Goal: Task Accomplishment & Management: Complete application form

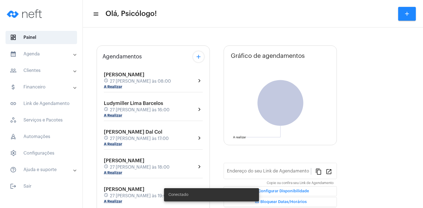
type input "[URL][DOMAIN_NAME]"
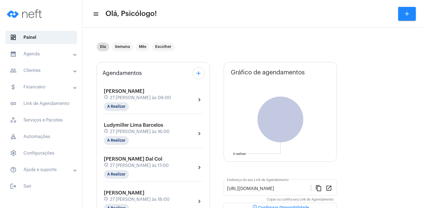
click at [29, 51] on mat-panel-title "calendar_month_outlined Agenda" at bounding box center [42, 54] width 64 height 7
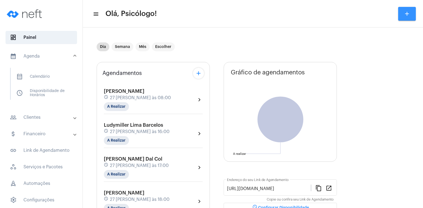
click at [406, 11] on mat-icon "add" at bounding box center [406, 13] width 7 height 7
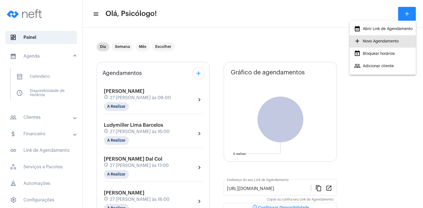
click at [396, 38] on span "add Novo Agendamento" at bounding box center [376, 41] width 45 height 10
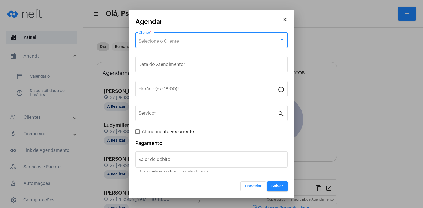
click at [148, 40] on span "Selecione o Cliente" at bounding box center [158, 41] width 40 height 4
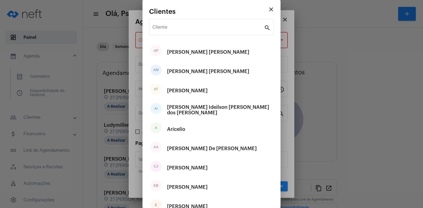
click at [148, 40] on mat-dialog-container "close Clientes Cliente search AP [PERSON_NAME] [PERSON_NAME] AM [PERSON_NAME] […" at bounding box center [211, 104] width 138 height 208
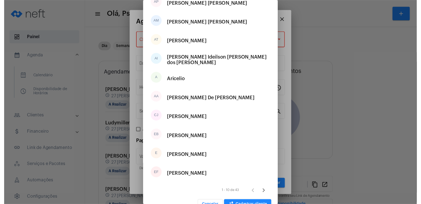
scroll to position [62, 0]
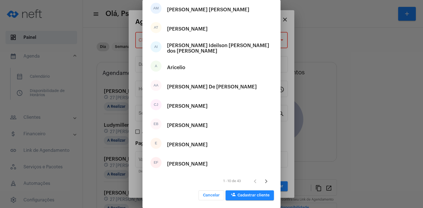
click at [295, 21] on div at bounding box center [211, 104] width 423 height 208
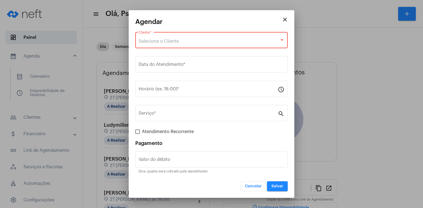
click at [291, 77] on mat-dialog-container "close Agendar Selecione o Cliente Cliente * Data do Atendimento * Horário (ex: …" at bounding box center [212, 104] width 166 height 188
click at [287, 19] on mat-icon "close" at bounding box center [284, 19] width 7 height 7
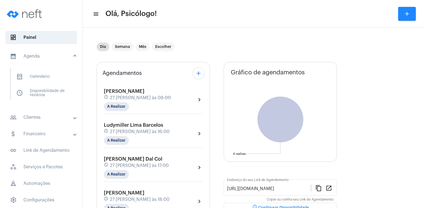
click at [36, 118] on mat-panel-title "people_outline Clientes" at bounding box center [42, 117] width 64 height 7
click at [41, 93] on span "people_outline Meus Clientes" at bounding box center [41, 94] width 58 height 13
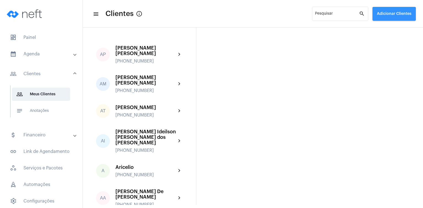
click at [383, 14] on span "Adicionar Clientes" at bounding box center [394, 14] width 34 height 4
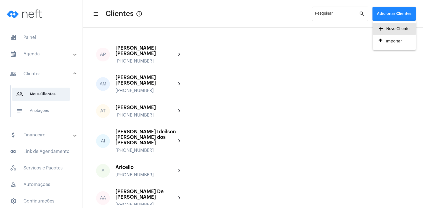
click at [390, 28] on span "add Novo Cliente" at bounding box center [393, 29] width 32 height 10
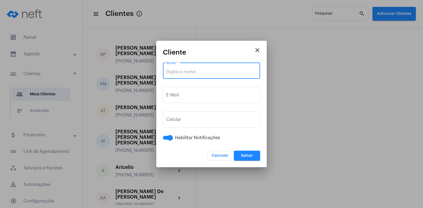
click at [175, 71] on input "Nome *" at bounding box center [211, 72] width 90 height 5
type input "v"
paste input "[PERSON_NAME] [PERSON_NAME]"
type input "[PERSON_NAME] [PERSON_NAME]"
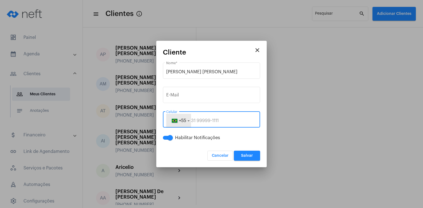
click at [175, 119] on span "button" at bounding box center [174, 121] width 7 height 4
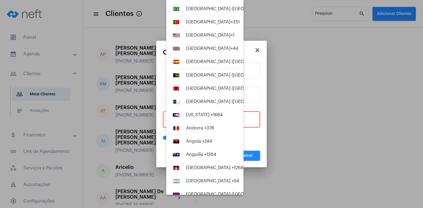
click at [249, 121] on div at bounding box center [211, 104] width 423 height 208
click at [249, 121] on input "tel" at bounding box center [211, 120] width 90 height 5
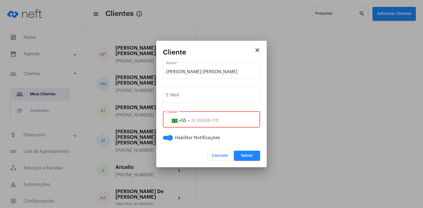
paste input "27999614432"
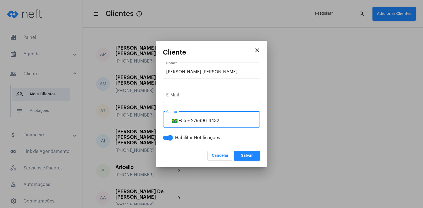
type input "27999614432"
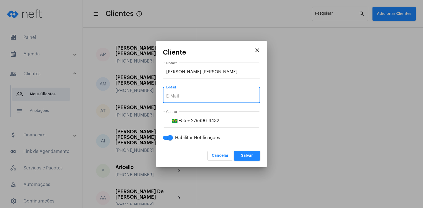
click at [180, 95] on input "E-Mail" at bounding box center [211, 96] width 90 height 5
paste input "27999614432"
click at [180, 95] on input "27999614432" at bounding box center [211, 96] width 90 height 5
type input "14432"
click at [180, 97] on input "14432" at bounding box center [211, 96] width 90 height 5
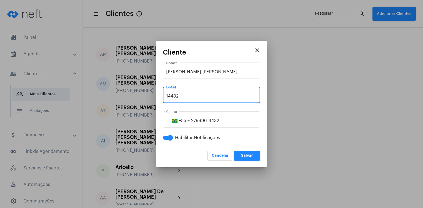
click at [180, 97] on input "14432" at bounding box center [211, 96] width 90 height 5
paste input "[EMAIL_ADDRESS][DOMAIN_NAME]"
type input "[EMAIL_ADDRESS][DOMAIN_NAME]"
click at [246, 156] on span "Salvar" at bounding box center [247, 156] width 12 height 4
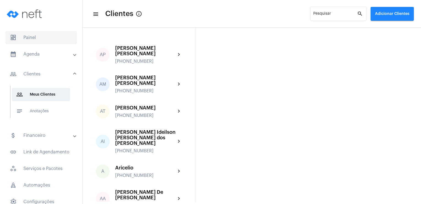
click at [33, 37] on span "dashboard Painel" at bounding box center [41, 37] width 71 height 13
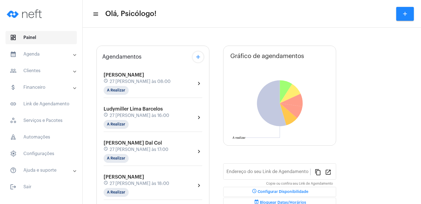
type input "[URL][DOMAIN_NAME]"
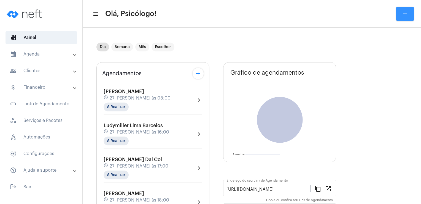
click at [404, 15] on mat-icon "add" at bounding box center [405, 13] width 7 height 7
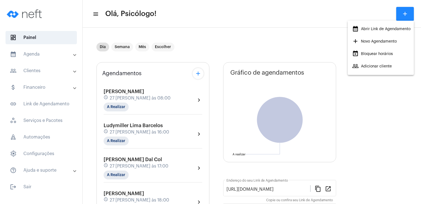
click at [30, 53] on div at bounding box center [210, 102] width 421 height 204
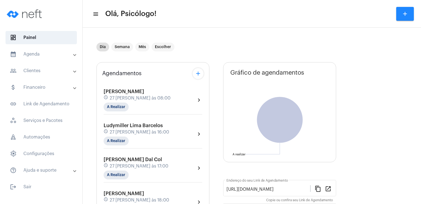
click at [30, 53] on mat-panel-title "calendar_month_outlined Agenda" at bounding box center [42, 54] width 64 height 7
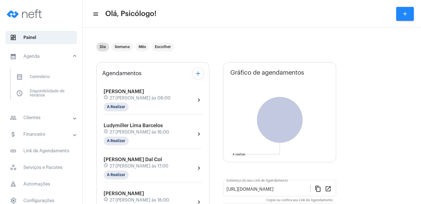
drag, startPoint x: 30, startPoint y: 53, endPoint x: 13, endPoint y: 58, distance: 17.7
click at [13, 58] on mat-icon "calendar_month_outlined" at bounding box center [13, 56] width 7 height 7
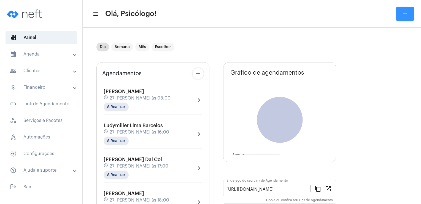
click at [407, 13] on mat-icon "add" at bounding box center [405, 13] width 7 height 7
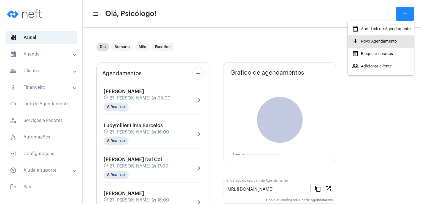
click at [383, 41] on span "add Novo Agendamento" at bounding box center [375, 41] width 45 height 10
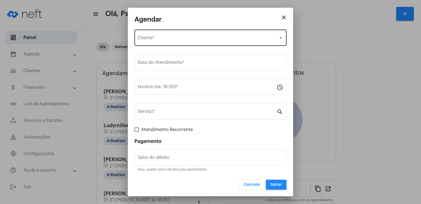
click at [196, 35] on div "Selecione o Cliente Cliente *" at bounding box center [211, 36] width 146 height 17
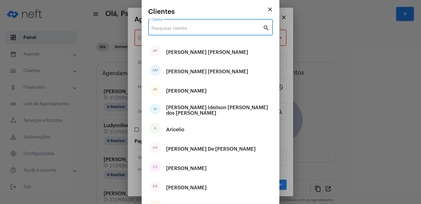
click at [183, 29] on input "Cliente" at bounding box center [207, 28] width 111 height 5
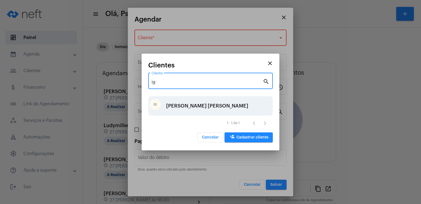
type input "ig"
click at [182, 109] on div "[PERSON_NAME] [PERSON_NAME]" at bounding box center [207, 105] width 82 height 17
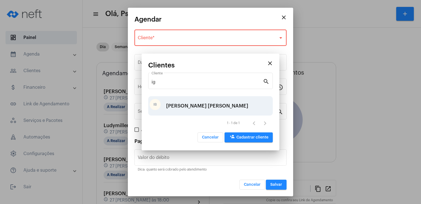
type input "R$"
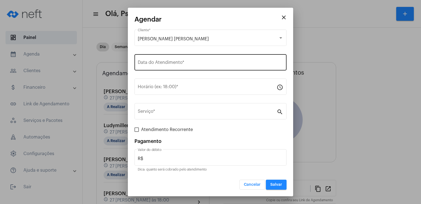
click at [164, 67] on div "Data do Atendimento *" at bounding box center [211, 61] width 146 height 17
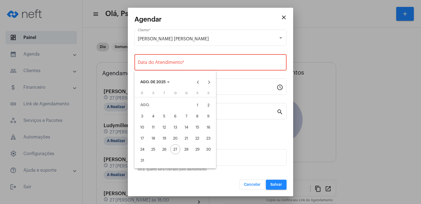
click at [187, 149] on div "28" at bounding box center [187, 149] width 10 height 10
type input "[DATE]"
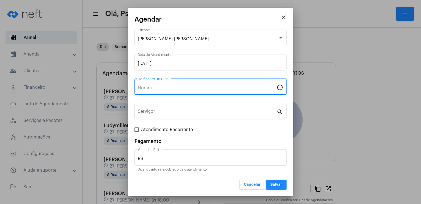
click at [156, 88] on input "Horário (ex: 18:00) *" at bounding box center [207, 87] width 139 height 5
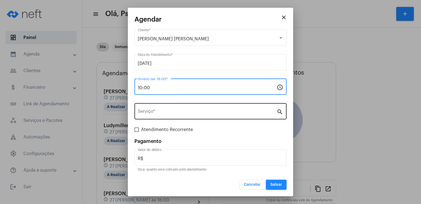
type input "10:00"
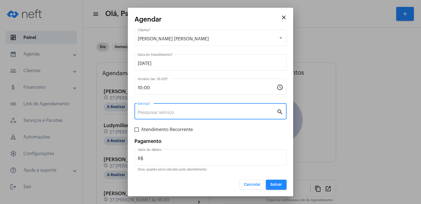
click at [153, 113] on input "Serviço *" at bounding box center [207, 112] width 139 height 5
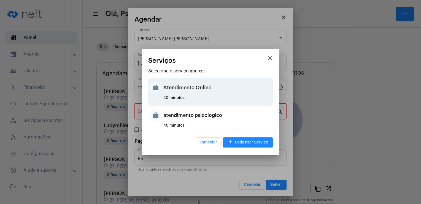
click at [180, 86] on div "Atendimento Online" at bounding box center [218, 87] width 108 height 17
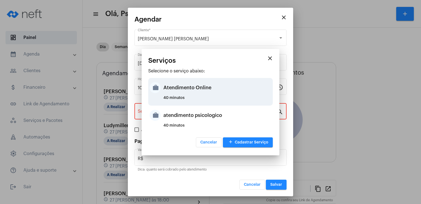
type input "Atendimento Online"
type input "R$ 250"
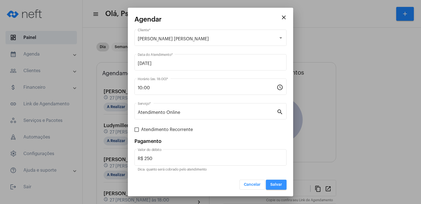
click at [277, 182] on span "Salvar" at bounding box center [277, 184] width 12 height 4
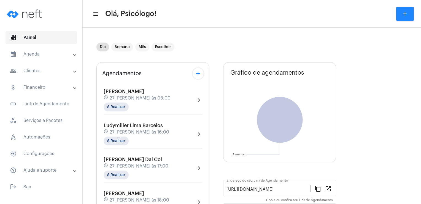
click at [30, 36] on span "dashboard Painel" at bounding box center [41, 37] width 71 height 13
